Goal: Information Seeking & Learning: Learn about a topic

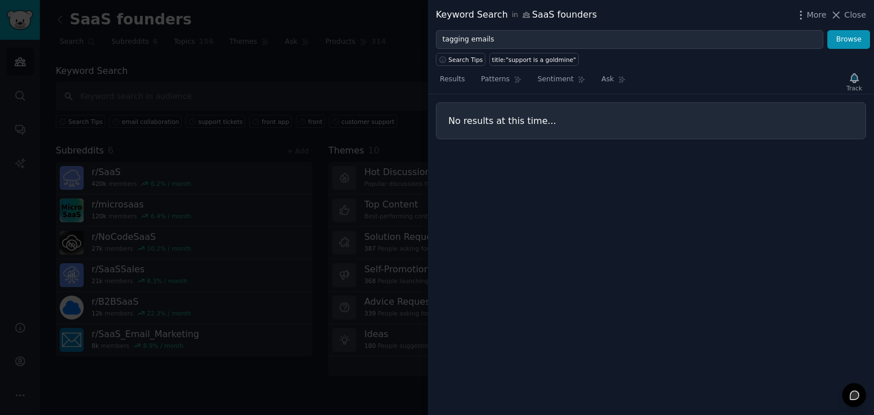
type input "tagging emails"
click at [827, 30] on button "Browse" at bounding box center [848, 39] width 43 height 19
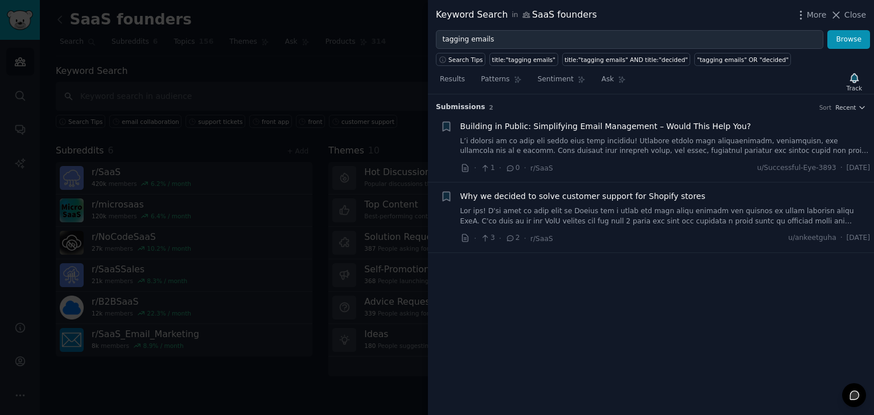
click at [640, 141] on link at bounding box center [665, 147] width 410 height 20
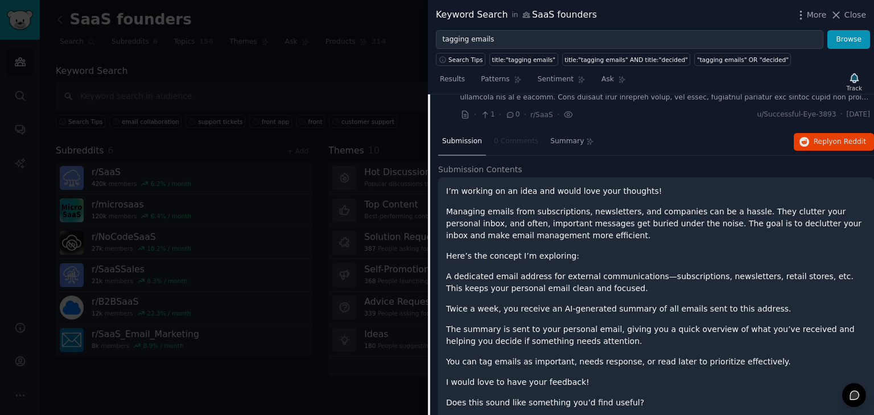
scroll to position [54, 0]
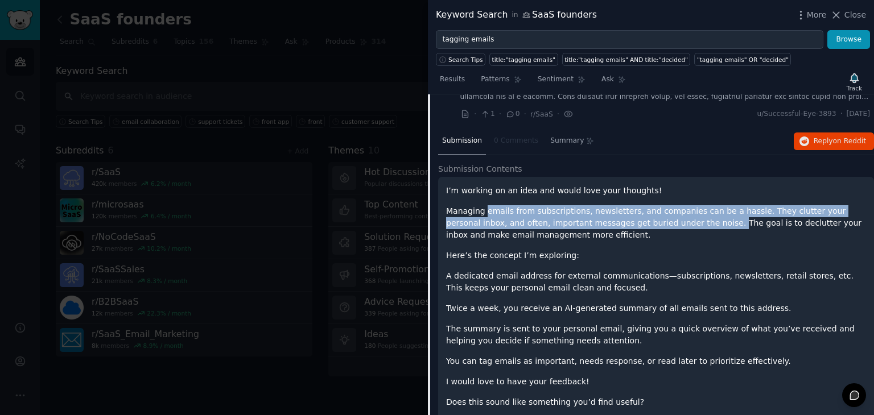
drag, startPoint x: 484, startPoint y: 214, endPoint x: 655, endPoint y: 226, distance: 171.7
click at [655, 226] on p "Managing emails from subscriptions, newsletters, and companies can be a hassle.…" at bounding box center [656, 223] width 420 height 36
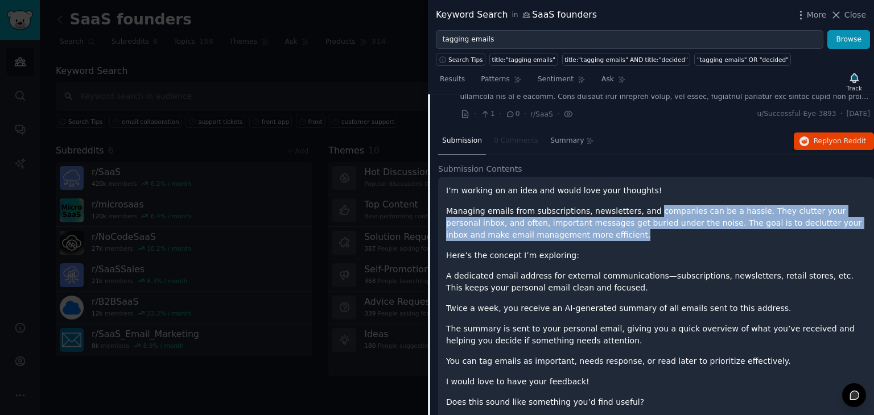
drag, startPoint x: 655, startPoint y: 234, endPoint x: 635, endPoint y: 205, distance: 36.0
click at [635, 205] on p "Managing emails from subscriptions, newsletters, and companies can be a hassle.…" at bounding box center [656, 223] width 420 height 36
drag, startPoint x: 632, startPoint y: 202, endPoint x: 638, endPoint y: 233, distance: 32.0
click at [638, 233] on div "I’m working on an idea and would love your thoughts! Managing emails from subsc…" at bounding box center [656, 317] width 420 height 265
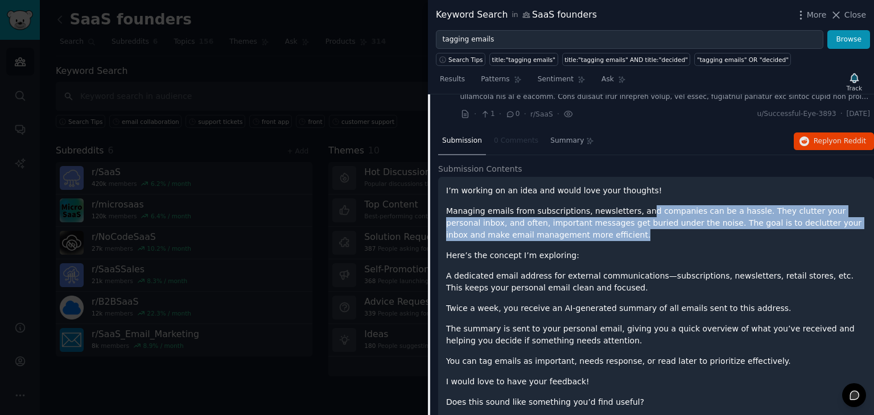
click at [638, 233] on p "Managing emails from subscriptions, newsletters, and companies can be a hassle.…" at bounding box center [656, 223] width 420 height 36
drag, startPoint x: 638, startPoint y: 233, endPoint x: 632, endPoint y: 204, distance: 29.8
click at [632, 205] on p "Managing emails from subscriptions, newsletters, and companies can be a hassle.…" at bounding box center [656, 223] width 420 height 36
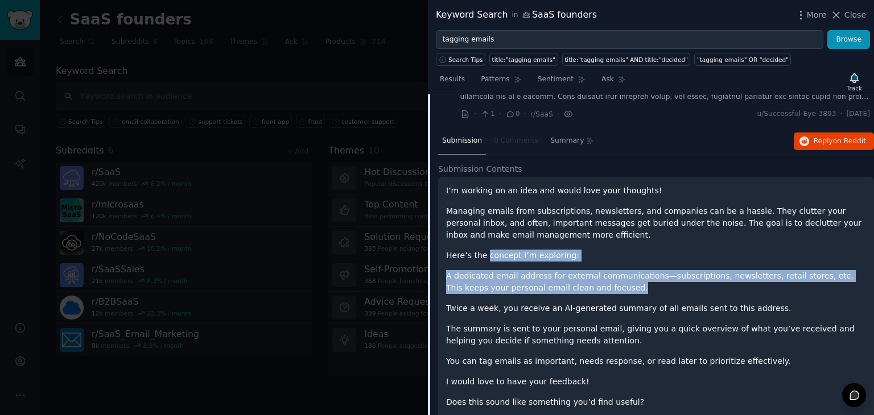
drag, startPoint x: 484, startPoint y: 246, endPoint x: 580, endPoint y: 292, distance: 106.1
click at [580, 292] on div "I’m working on an idea and would love your thoughts! Managing emails from subsc…" at bounding box center [656, 317] width 420 height 265
click at [580, 292] on p "A dedicated email address for external communications—subscriptions, newsletter…" at bounding box center [656, 282] width 420 height 24
drag, startPoint x: 580, startPoint y: 292, endPoint x: 580, endPoint y: 255, distance: 37.0
click at [580, 255] on div "I’m working on an idea and would love your thoughts! Managing emails from subsc…" at bounding box center [656, 317] width 420 height 265
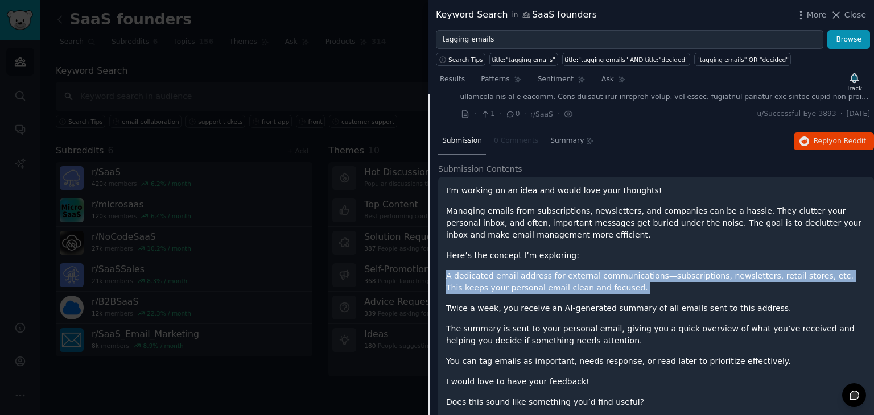
click at [580, 255] on p "Here’s the concept I’m exploring:" at bounding box center [656, 256] width 420 height 12
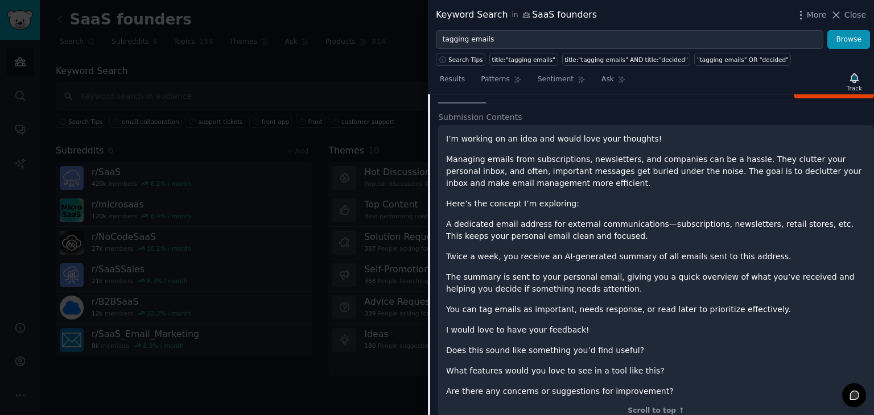
scroll to position [107, 0]
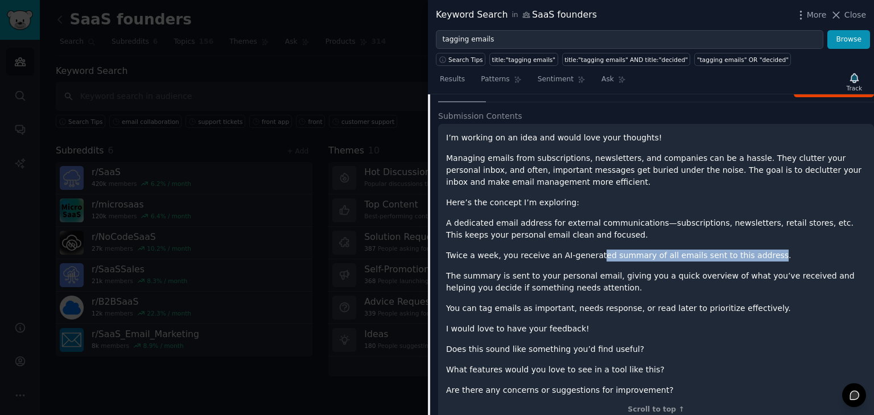
drag, startPoint x: 585, startPoint y: 246, endPoint x: 742, endPoint y: 251, distance: 156.6
click at [742, 251] on div "I’m working on an idea and would love your thoughts! Managing emails from subsc…" at bounding box center [656, 264] width 420 height 265
click at [742, 251] on p "Twice a week, you receive an AI-generated summary of all emails sent to this ad…" at bounding box center [656, 256] width 420 height 12
drag, startPoint x: 749, startPoint y: 254, endPoint x: 740, endPoint y: 236, distance: 20.6
click at [740, 236] on div "I’m working on an idea and would love your thoughts! Managing emails from subsc…" at bounding box center [656, 264] width 420 height 265
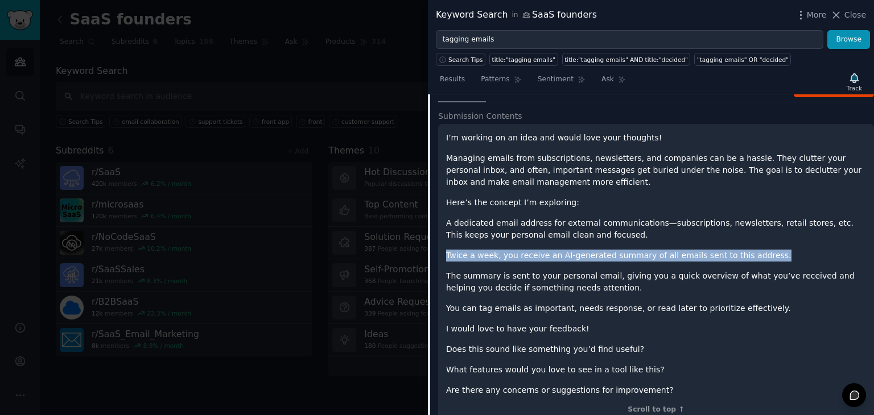
click at [740, 236] on p "A dedicated email address for external communications—subscriptions, newsletter…" at bounding box center [656, 229] width 420 height 24
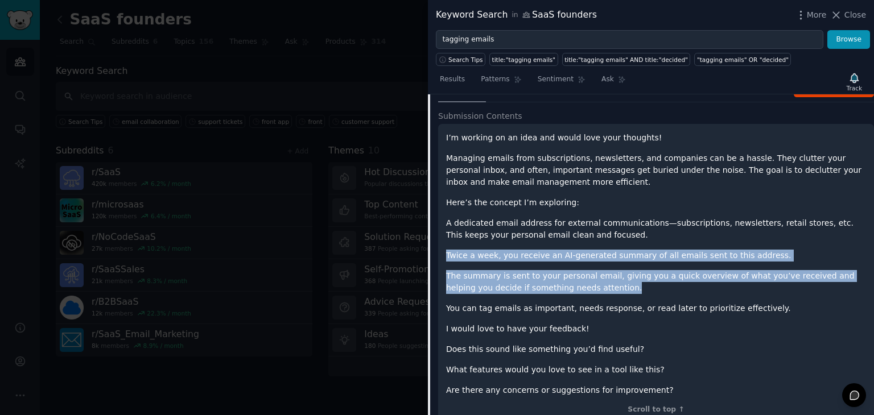
drag, startPoint x: 740, startPoint y: 236, endPoint x: 734, endPoint y: 290, distance: 54.4
click at [734, 290] on div "I’m working on an idea and would love your thoughts! Managing emails from subsc…" at bounding box center [656, 264] width 420 height 265
click at [734, 290] on p "The summary is sent to your personal email, giving you a quick overview of what…" at bounding box center [656, 282] width 420 height 24
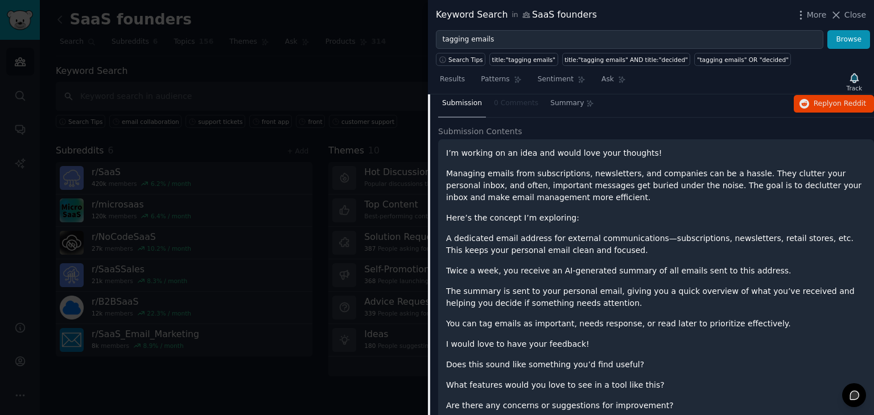
scroll to position [196, 0]
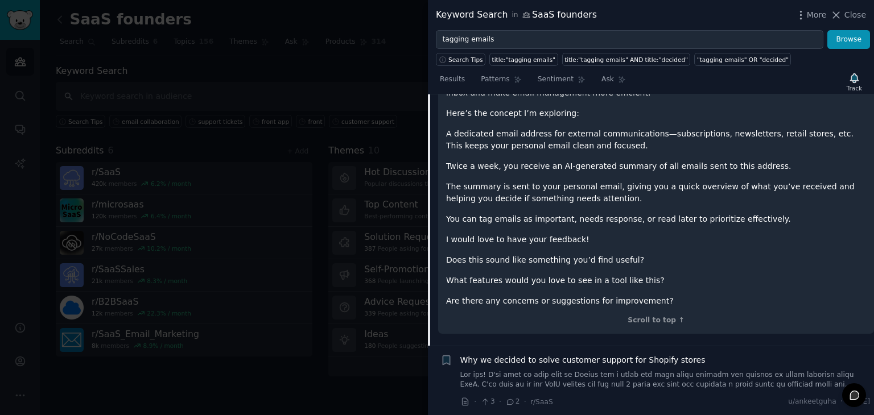
click at [579, 376] on link at bounding box center [665, 380] width 410 height 20
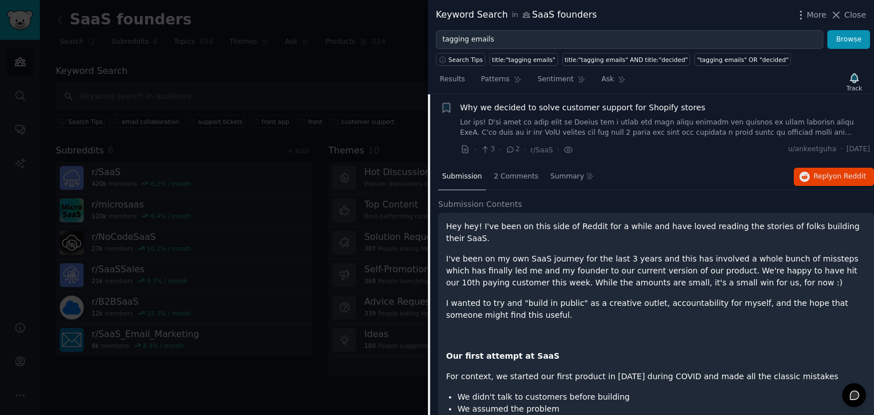
scroll to position [88, 0]
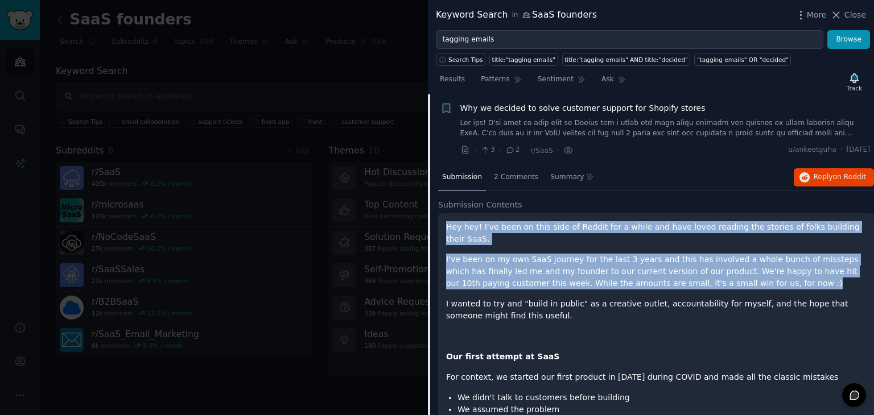
drag, startPoint x: 448, startPoint y: 226, endPoint x: 773, endPoint y: 269, distance: 327.7
click at [773, 269] on p "I've been on my own SaaS journey for the last 3 years and this has involved a w…" at bounding box center [656, 272] width 420 height 36
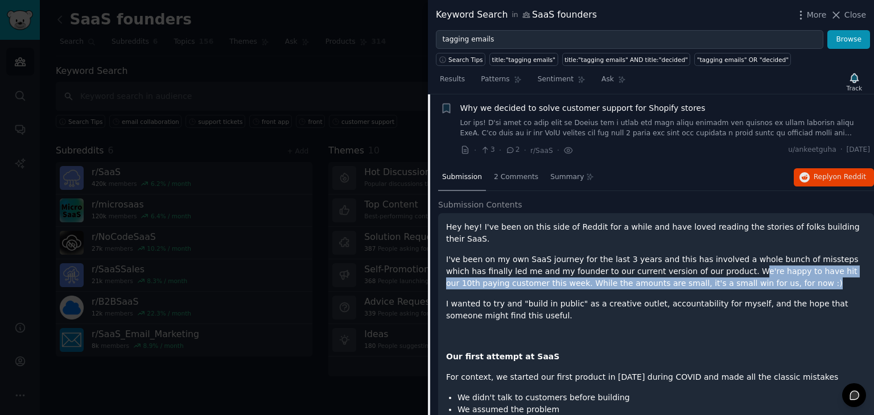
drag, startPoint x: 740, startPoint y: 272, endPoint x: 694, endPoint y: 255, distance: 49.0
click at [694, 255] on p "I've been on my own SaaS journey for the last 3 years and this has involved a w…" at bounding box center [656, 272] width 420 height 36
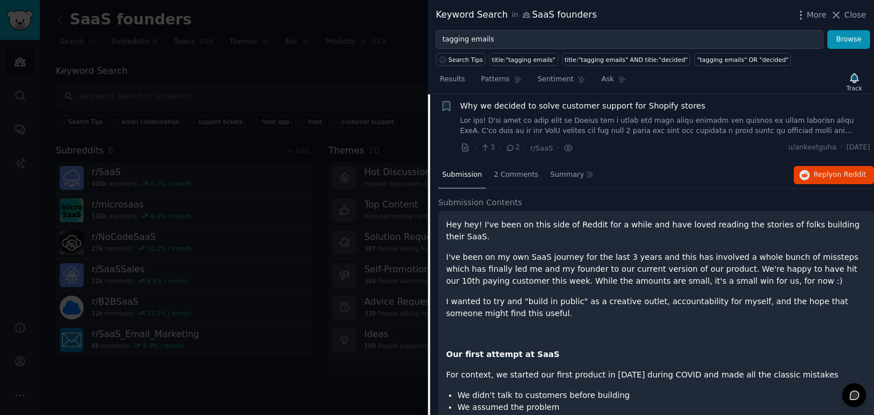
scroll to position [91, 0]
drag, startPoint x: 465, startPoint y: 281, endPoint x: 512, endPoint y: 292, distance: 48.0
click at [512, 295] on p "I wanted to try and "build in public" as a creative outlet, accountability for …" at bounding box center [656, 307] width 420 height 24
click at [524, 299] on p "I wanted to try and "build in public" as a creative outlet, accountability for …" at bounding box center [656, 307] width 420 height 24
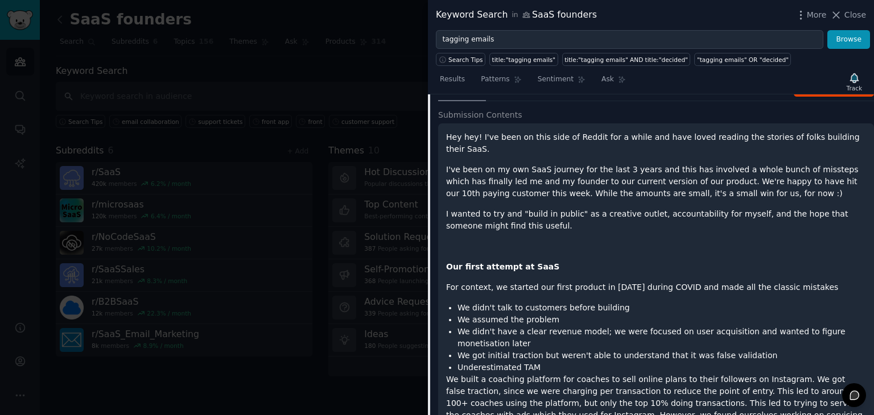
scroll to position [179, 0]
drag, startPoint x: 447, startPoint y: 251, endPoint x: 578, endPoint y: 257, distance: 131.0
click at [578, 261] on p "Our first attempt at SaaS" at bounding box center [656, 267] width 420 height 12
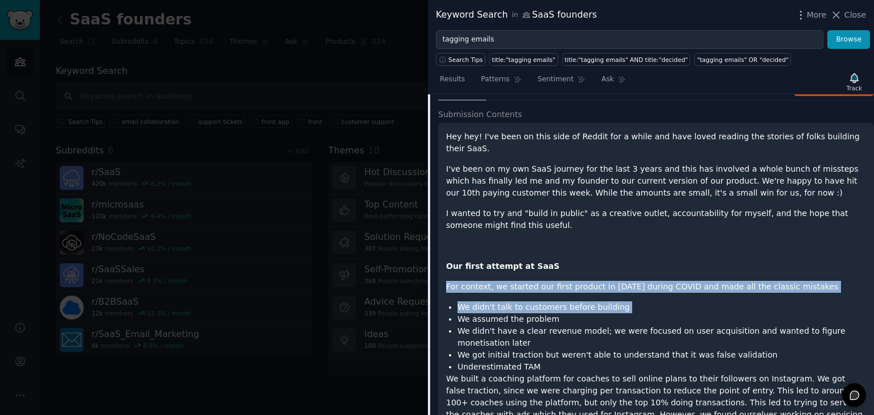
drag, startPoint x: 577, startPoint y: 257, endPoint x: 671, endPoint y: 290, distance: 100.0
click at [671, 302] on li "We didn't talk to customers before building" at bounding box center [661, 308] width 409 height 12
drag, startPoint x: 673, startPoint y: 290, endPoint x: 644, endPoint y: 241, distance: 56.4
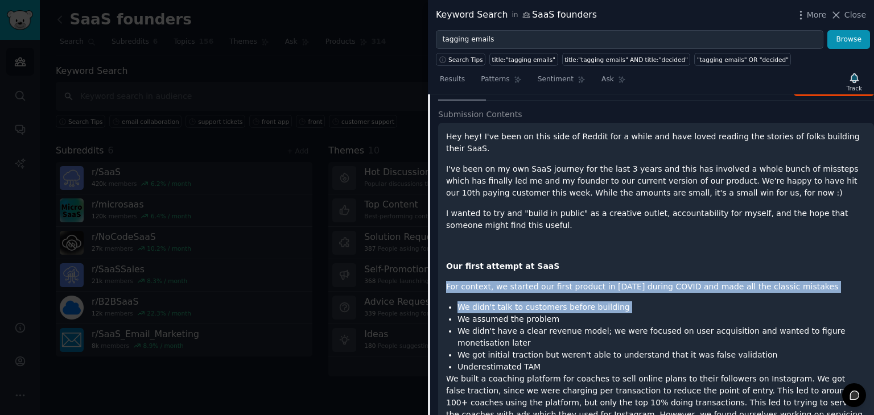
drag, startPoint x: 644, startPoint y: 241, endPoint x: 646, endPoint y: 303, distance: 62.1
click at [646, 314] on li "We assumed the problem" at bounding box center [661, 320] width 409 height 12
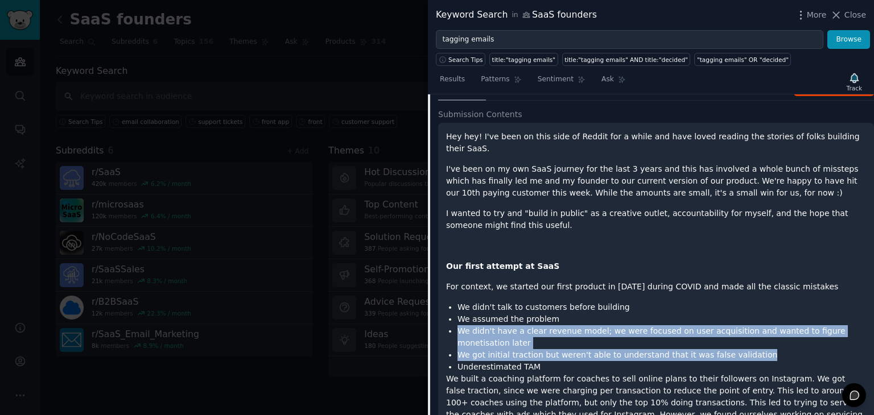
drag, startPoint x: 644, startPoint y: 302, endPoint x: 742, endPoint y: 329, distance: 101.6
click at [742, 329] on ul "We didn't talk to customers before building We assumed the problem We didn't ha…" at bounding box center [656, 338] width 420 height 72
click at [742, 349] on li "We got initial traction but weren't able to understand that it was false valida…" at bounding box center [661, 355] width 409 height 12
drag, startPoint x: 742, startPoint y: 329, endPoint x: 731, endPoint y: 307, distance: 24.9
click at [731, 307] on ul "We didn't talk to customers before building We assumed the problem We didn't ha…" at bounding box center [656, 338] width 420 height 72
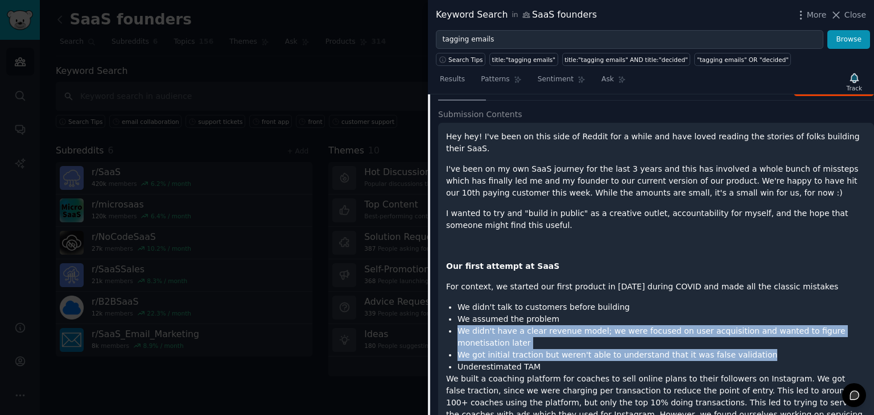
click at [731, 314] on li "We assumed the problem" at bounding box center [661, 320] width 409 height 12
drag, startPoint x: 728, startPoint y: 306, endPoint x: 740, endPoint y: 329, distance: 26.2
click at [740, 329] on ul "We didn't talk to customers before building We assumed the problem We didn't ha…" at bounding box center [656, 338] width 420 height 72
click at [740, 349] on li "We got initial traction but weren't able to understand that it was false valida…" at bounding box center [661, 355] width 409 height 12
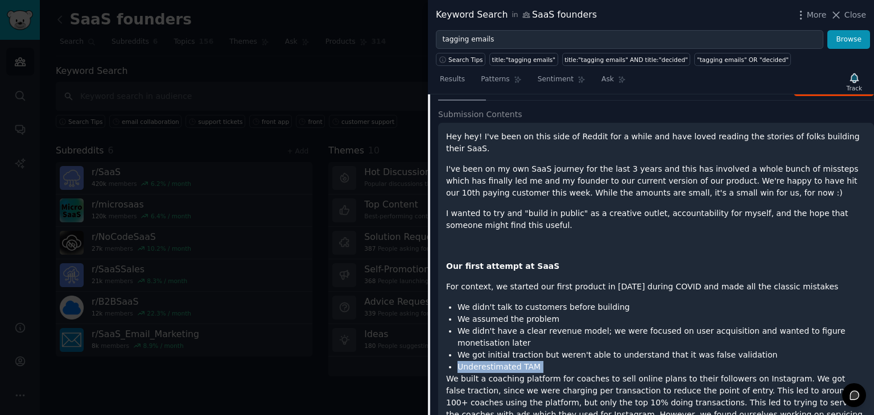
drag, startPoint x: 740, startPoint y: 329, endPoint x: 743, endPoint y: 337, distance: 8.1
click at [743, 337] on ul "We didn't talk to customers before building We assumed the problem We didn't ha…" at bounding box center [656, 338] width 420 height 72
click at [743, 361] on li "Underestimated TAM" at bounding box center [661, 367] width 409 height 12
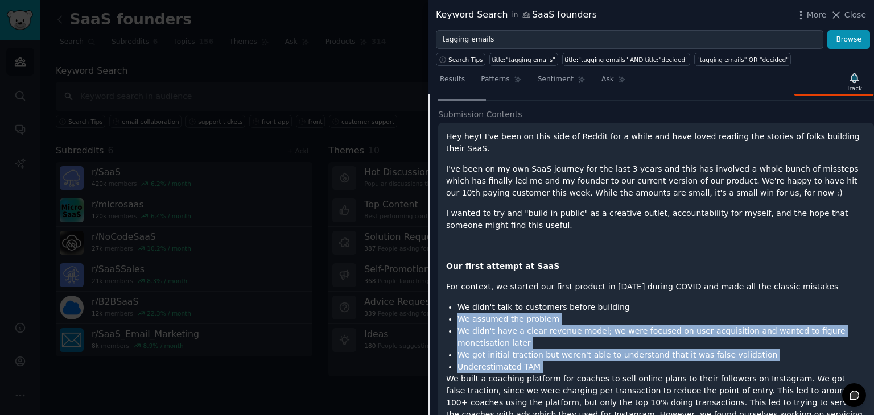
drag, startPoint x: 743, startPoint y: 337, endPoint x: 737, endPoint y: 294, distance: 43.1
click at [737, 302] on ul "We didn't talk to customers before building We assumed the problem We didn't ha…" at bounding box center [656, 338] width 420 height 72
click at [737, 302] on li "We didn't talk to customers before building" at bounding box center [661, 308] width 409 height 12
drag, startPoint x: 737, startPoint y: 294, endPoint x: 751, endPoint y: 338, distance: 46.1
click at [751, 338] on ul "We didn't talk to customers before building We assumed the problem We didn't ha…" at bounding box center [656, 338] width 420 height 72
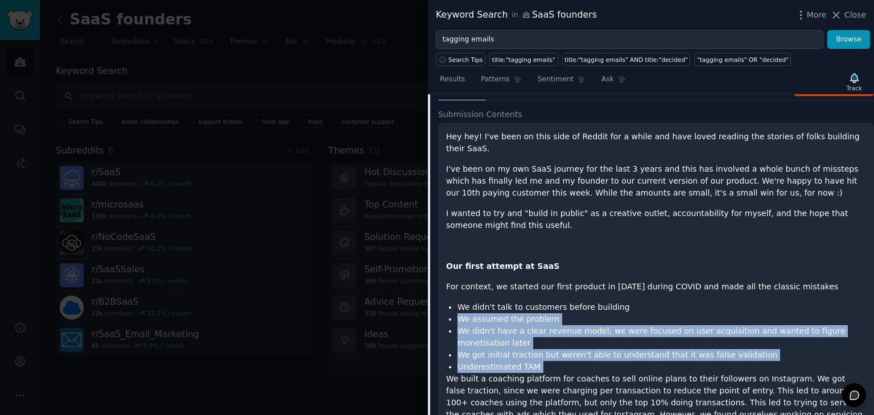
click at [751, 361] on li "Underestimated TAM" at bounding box center [661, 367] width 409 height 12
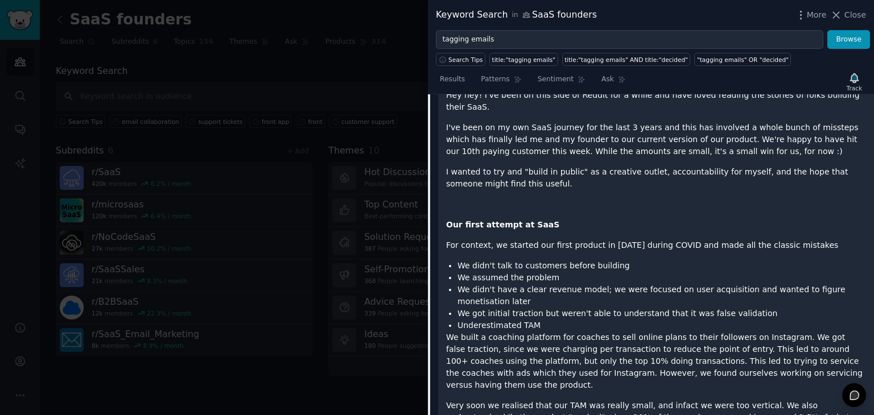
scroll to position [248, 0]
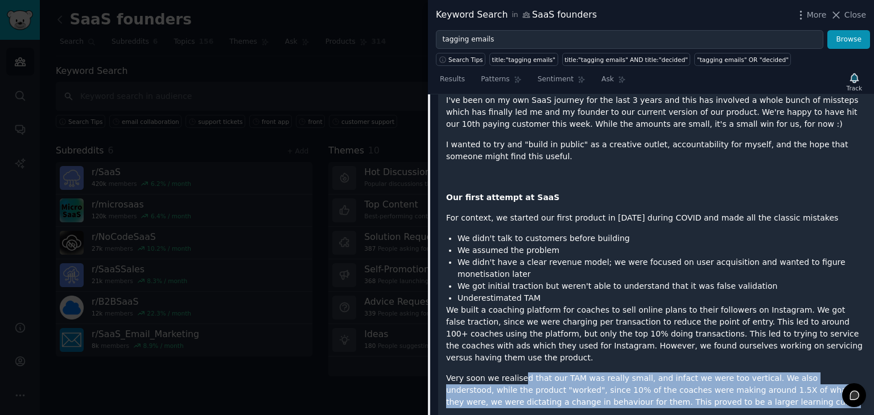
drag, startPoint x: 517, startPoint y: 335, endPoint x: 676, endPoint y: 364, distance: 161.8
click at [676, 373] on p "Very soon we realised that our TAM was really small, and infact we were too ver…" at bounding box center [656, 391] width 420 height 36
drag, startPoint x: 676, startPoint y: 364, endPoint x: 626, endPoint y: 333, distance: 58.7
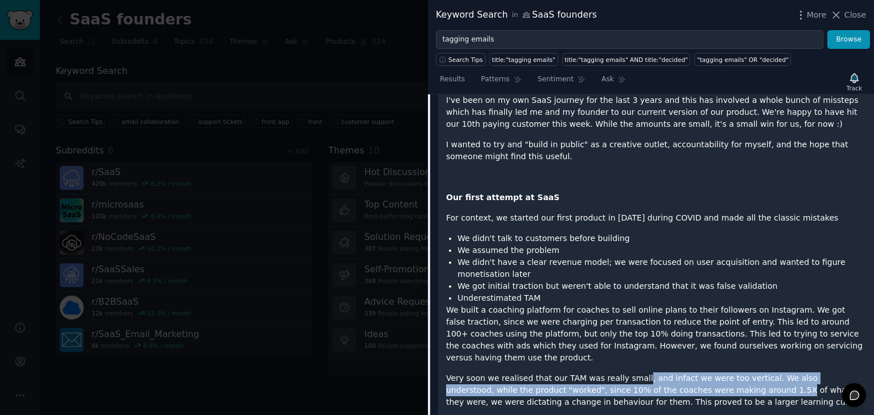
drag, startPoint x: 626, startPoint y: 333, endPoint x: 677, endPoint y: 358, distance: 56.5
click at [677, 373] on p "Very soon we realised that our TAM was really small, and infact we were too ver…" at bounding box center [656, 391] width 420 height 36
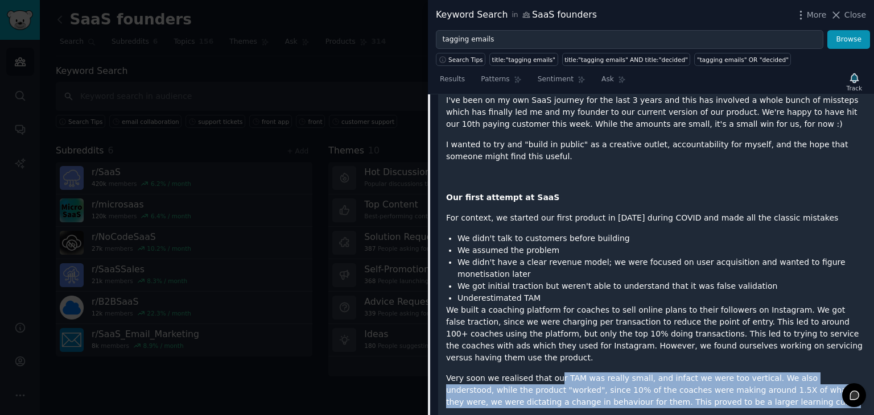
drag, startPoint x: 680, startPoint y: 362, endPoint x: 548, endPoint y: 332, distance: 136.1
drag, startPoint x: 548, startPoint y: 332, endPoint x: 679, endPoint y: 363, distance: 134.6
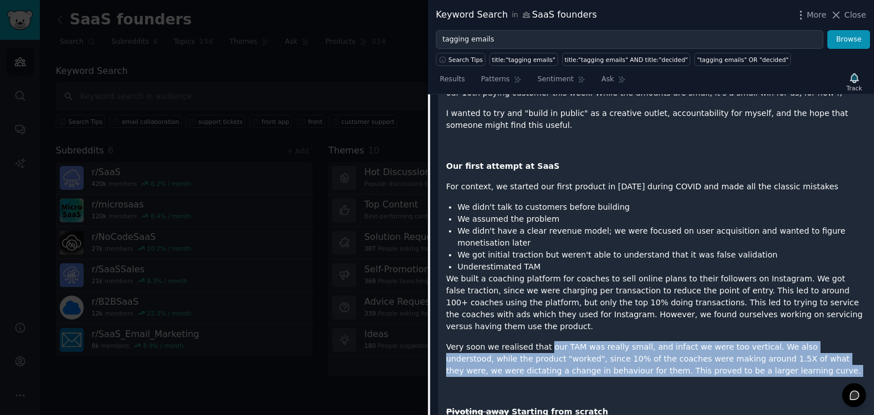
scroll to position [279, 0]
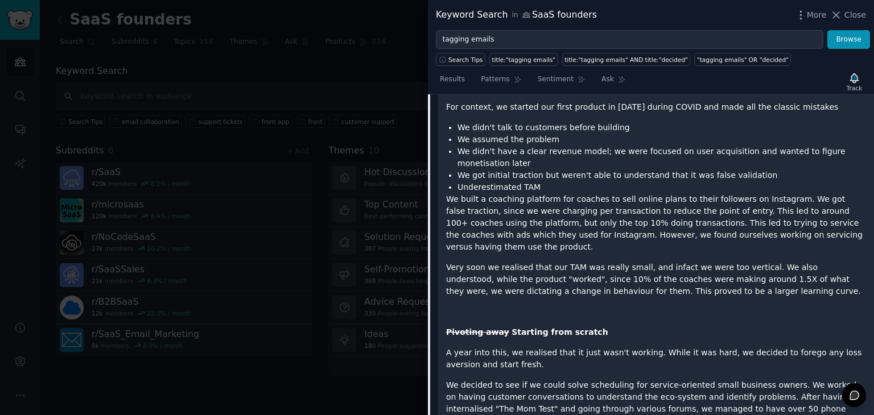
scroll to position [362, 0]
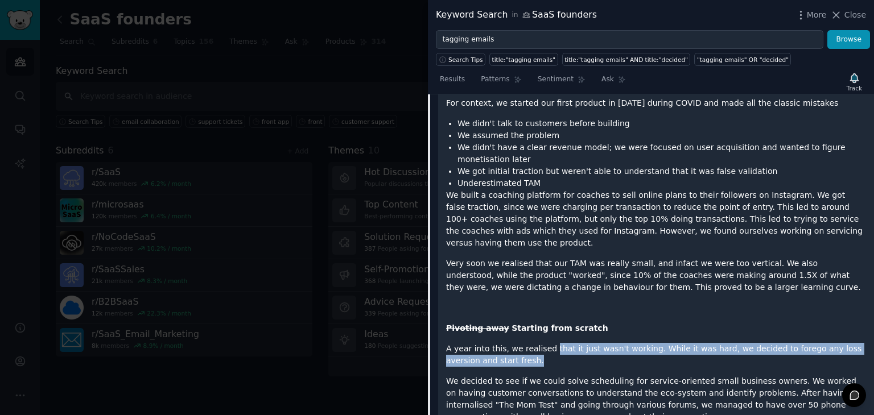
drag, startPoint x: 565, startPoint y: 328, endPoint x: 544, endPoint y: 305, distance: 31.0
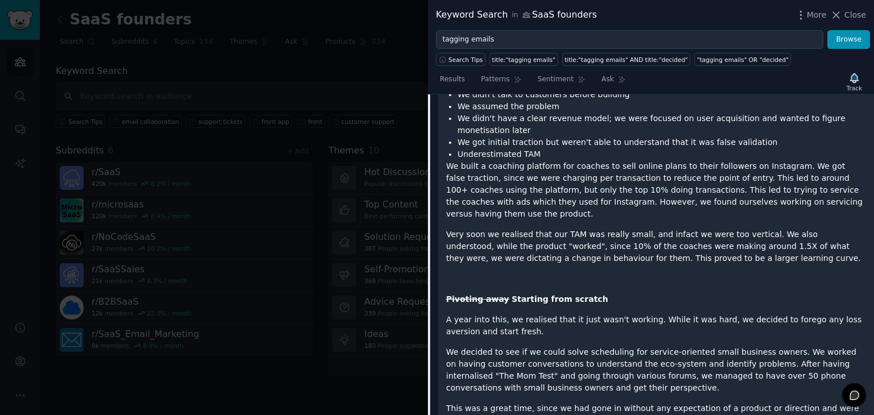
scroll to position [393, 0]
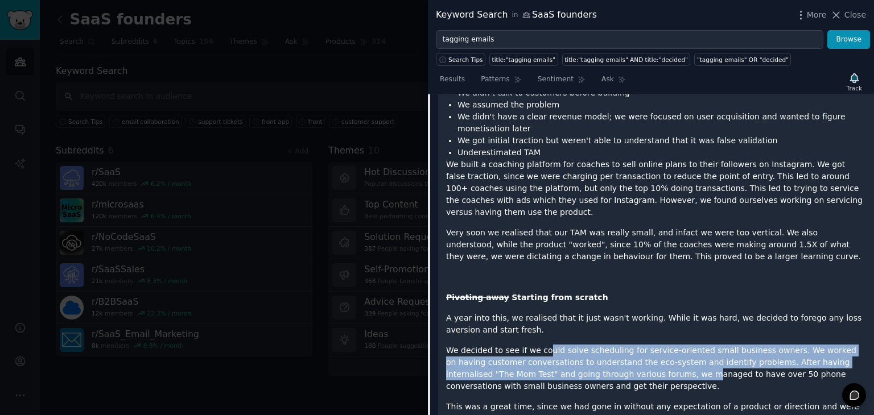
drag, startPoint x: 541, startPoint y: 303, endPoint x: 605, endPoint y: 344, distance: 76.4
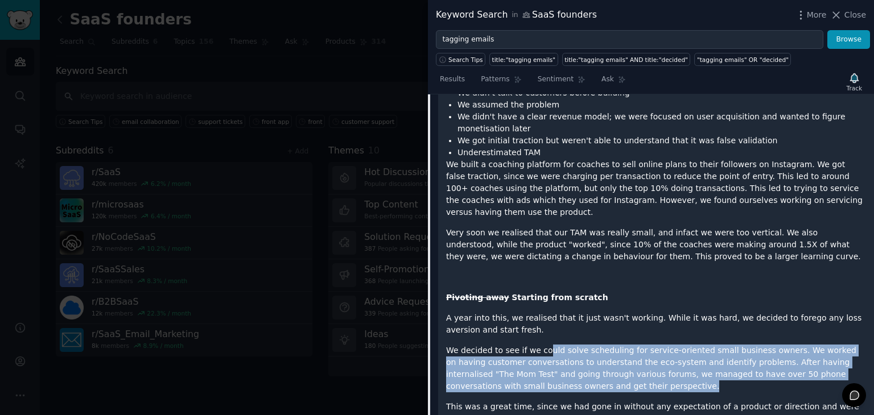
click at [605, 345] on p "We decided to see if we could solve scheduling for service-oriented small busin…" at bounding box center [656, 369] width 420 height 48
drag, startPoint x: 605, startPoint y: 344, endPoint x: 574, endPoint y: 305, distance: 49.8
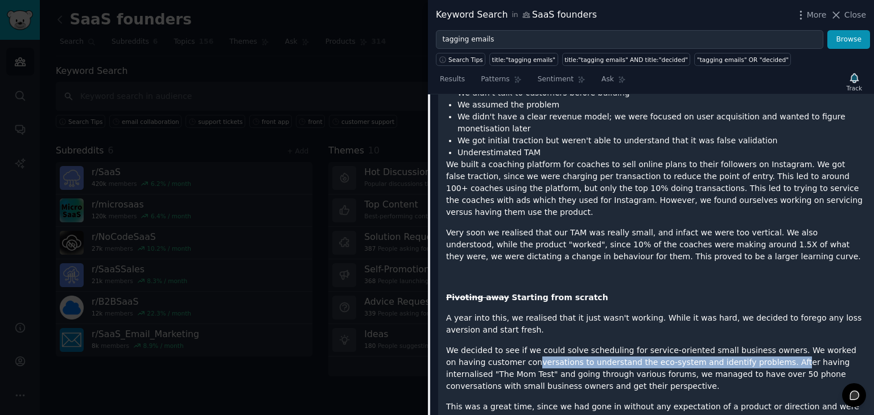
drag, startPoint x: 494, startPoint y: 328, endPoint x: 732, endPoint y: 324, distance: 237.9
click at [732, 345] on p "We decided to see if we could solve scheduling for service-oriented small busin…" at bounding box center [656, 369] width 420 height 48
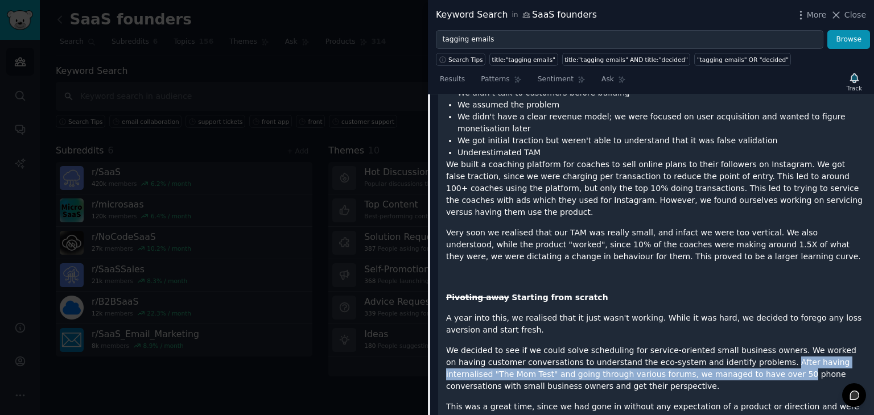
drag, startPoint x: 732, startPoint y: 324, endPoint x: 686, endPoint y: 342, distance: 49.0
click at [686, 345] on p "We decided to see if we could solve scheduling for service-oriented small busin…" at bounding box center [656, 369] width 420 height 48
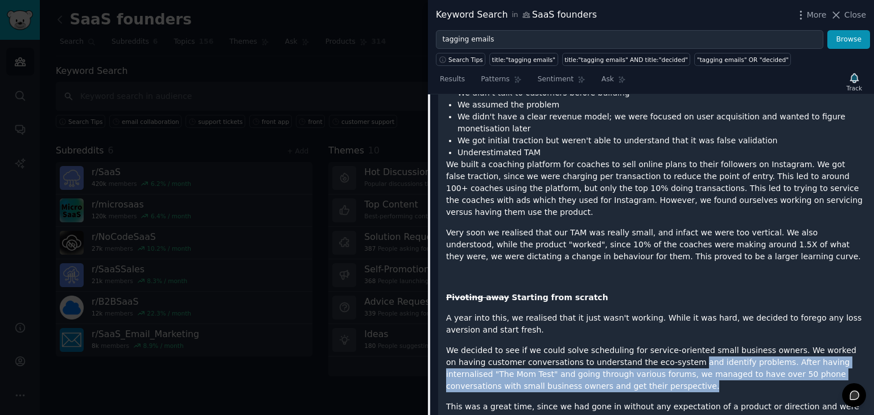
drag, startPoint x: 660, startPoint y: 348, endPoint x: 638, endPoint y: 324, distance: 32.6
click at [638, 345] on p "We decided to see if we could solve scheduling for service-oriented small busin…" at bounding box center [656, 369] width 420 height 48
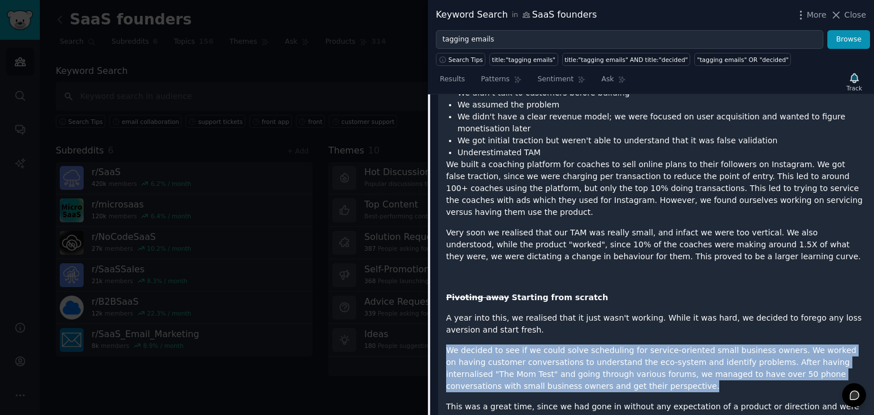
drag, startPoint x: 567, startPoint y: 347, endPoint x: 535, endPoint y: 295, distance: 60.5
click at [535, 312] on p "A year into this, we realised that it just wasn't working. While it was hard, w…" at bounding box center [656, 324] width 420 height 24
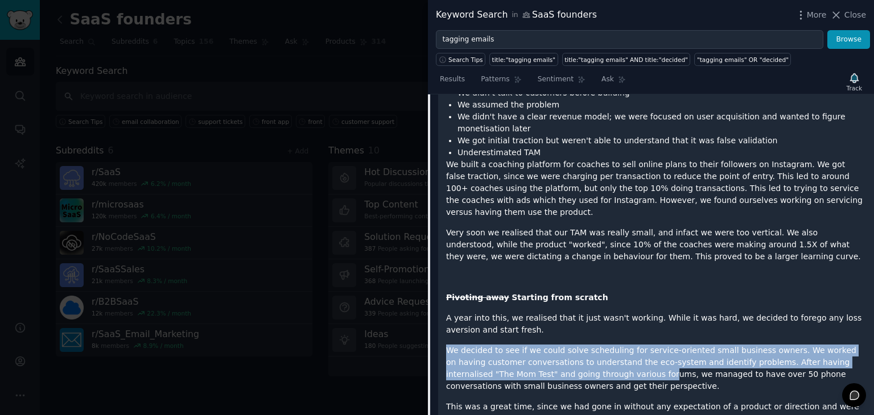
drag, startPoint x: 535, startPoint y: 295, endPoint x: 570, endPoint y: 343, distance: 59.1
click at [570, 345] on p "We decided to see if we could solve scheduling for service-oriented small busin…" at bounding box center [656, 369] width 420 height 48
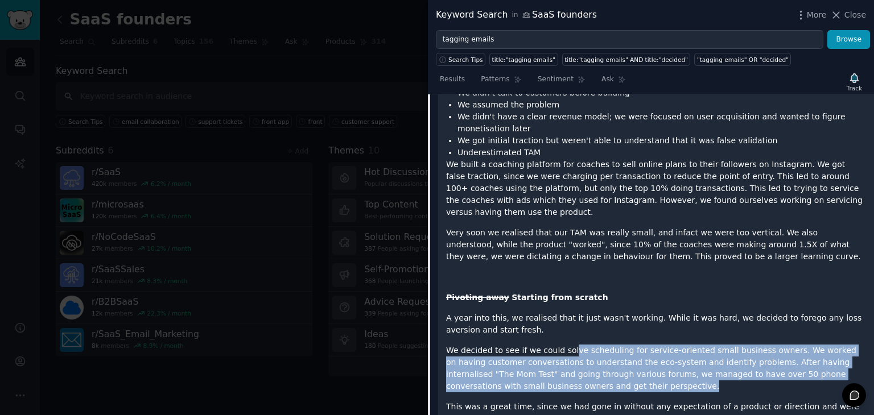
drag, startPoint x: 588, startPoint y: 349, endPoint x: 563, endPoint y: 300, distance: 54.5
drag, startPoint x: 555, startPoint y: 296, endPoint x: 568, endPoint y: 347, distance: 52.9
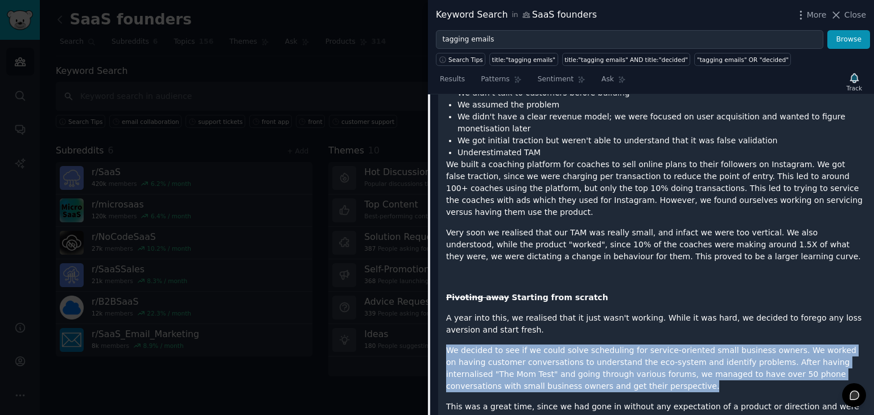
click at [568, 347] on p "We decided to see if we could solve scheduling for service-oriented small busin…" at bounding box center [656, 369] width 420 height 48
